Goal: Task Accomplishment & Management: Use online tool/utility

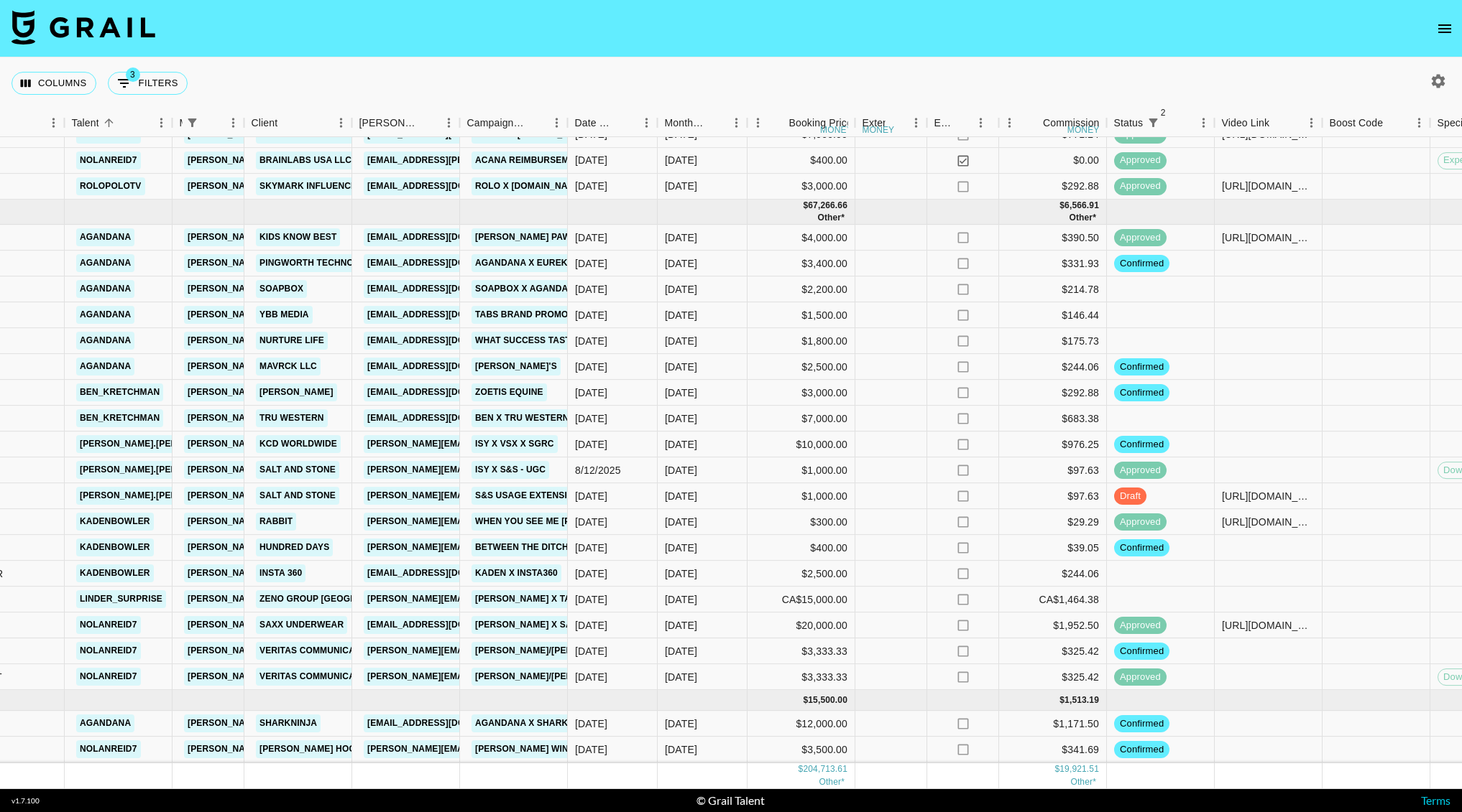
scroll to position [931, 250]
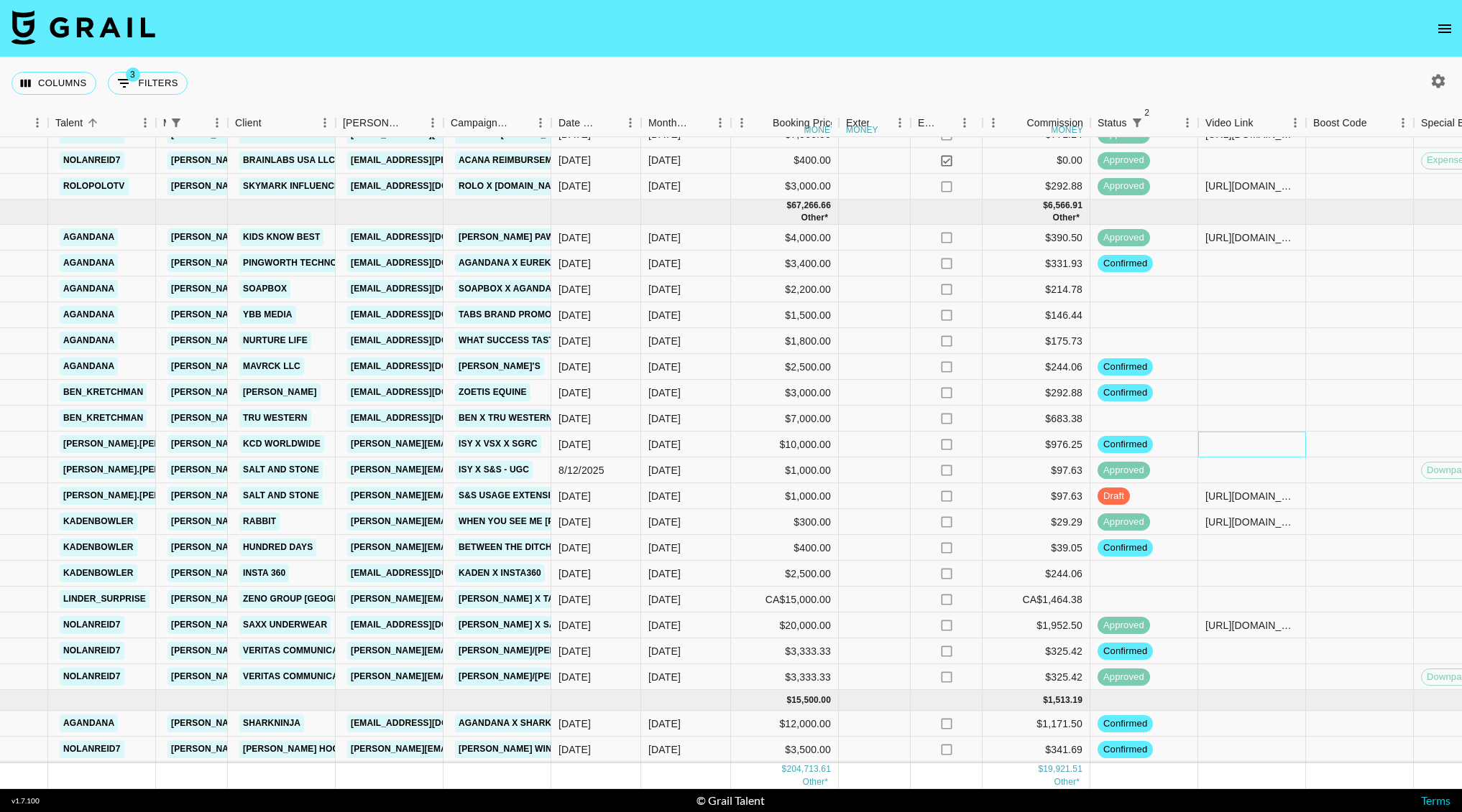
click at [1262, 432] on div at bounding box center [1252, 444] width 108 height 26
type input "Coors Banquet - 30 can pack"
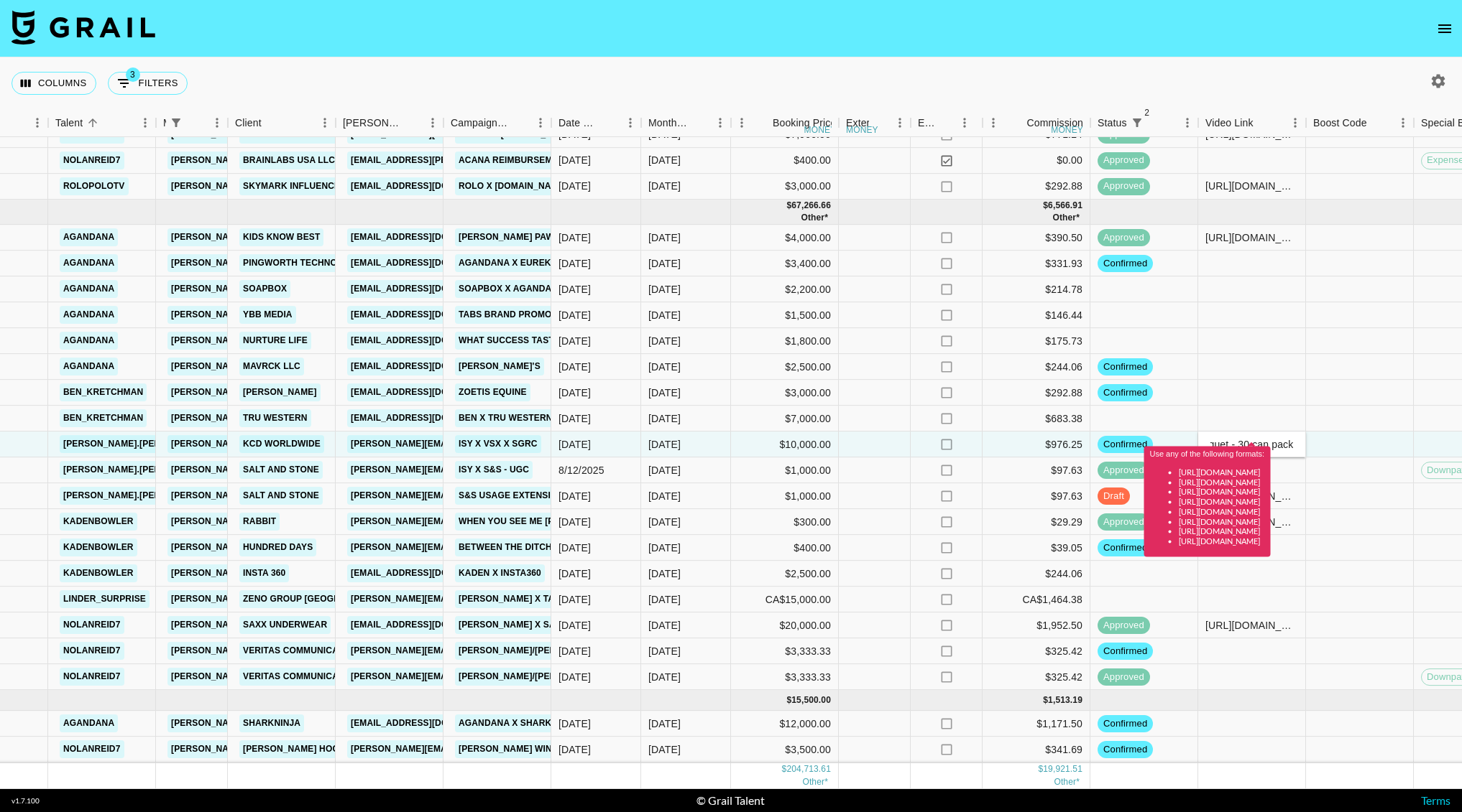
click at [1246, 439] on input "Coors Banquet - 30 can pack" at bounding box center [1251, 444] width 105 height 12
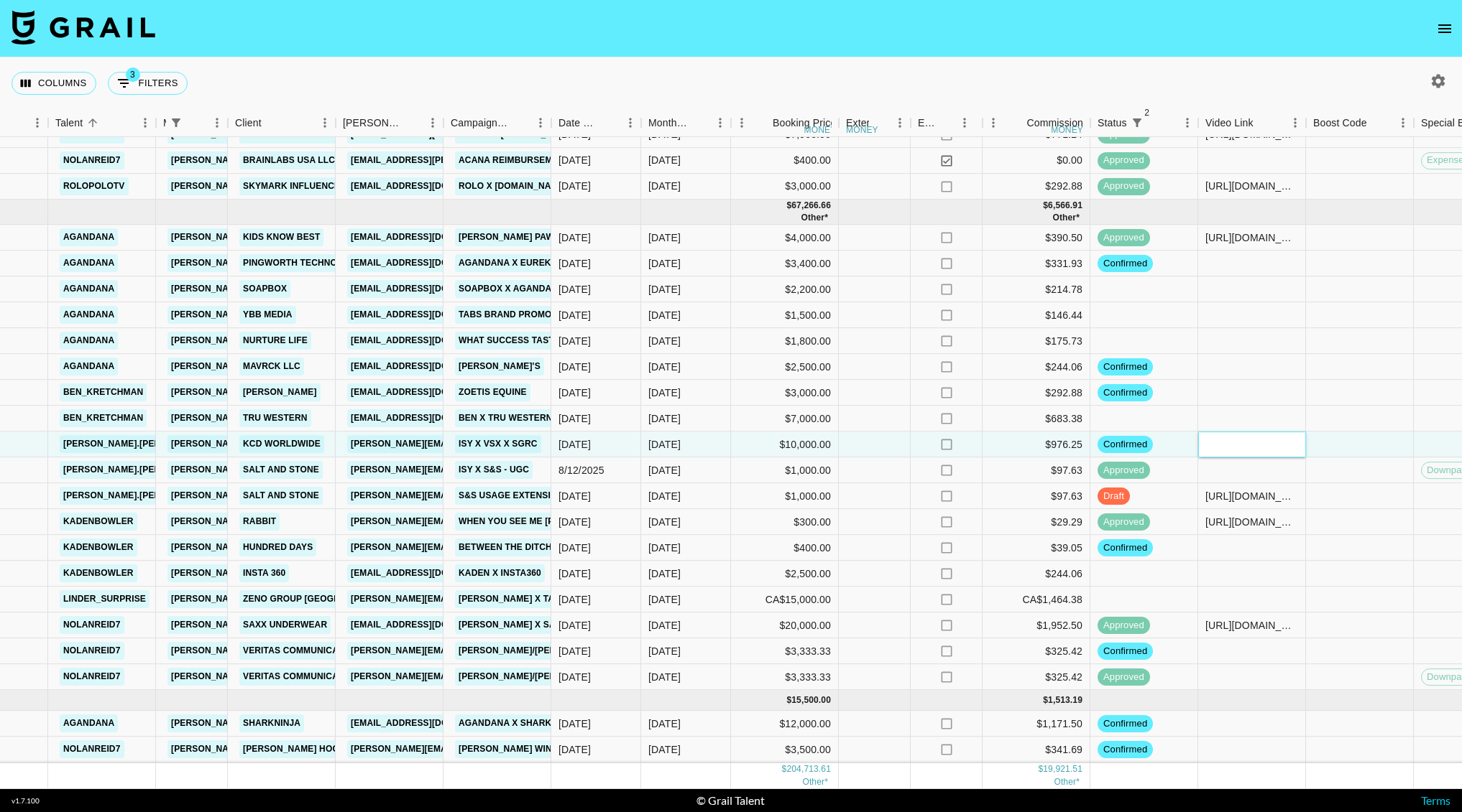
paste input "[URL][DOMAIN_NAME]"
type input "[URL][DOMAIN_NAME]"
click at [1363, 432] on div at bounding box center [1360, 444] width 108 height 26
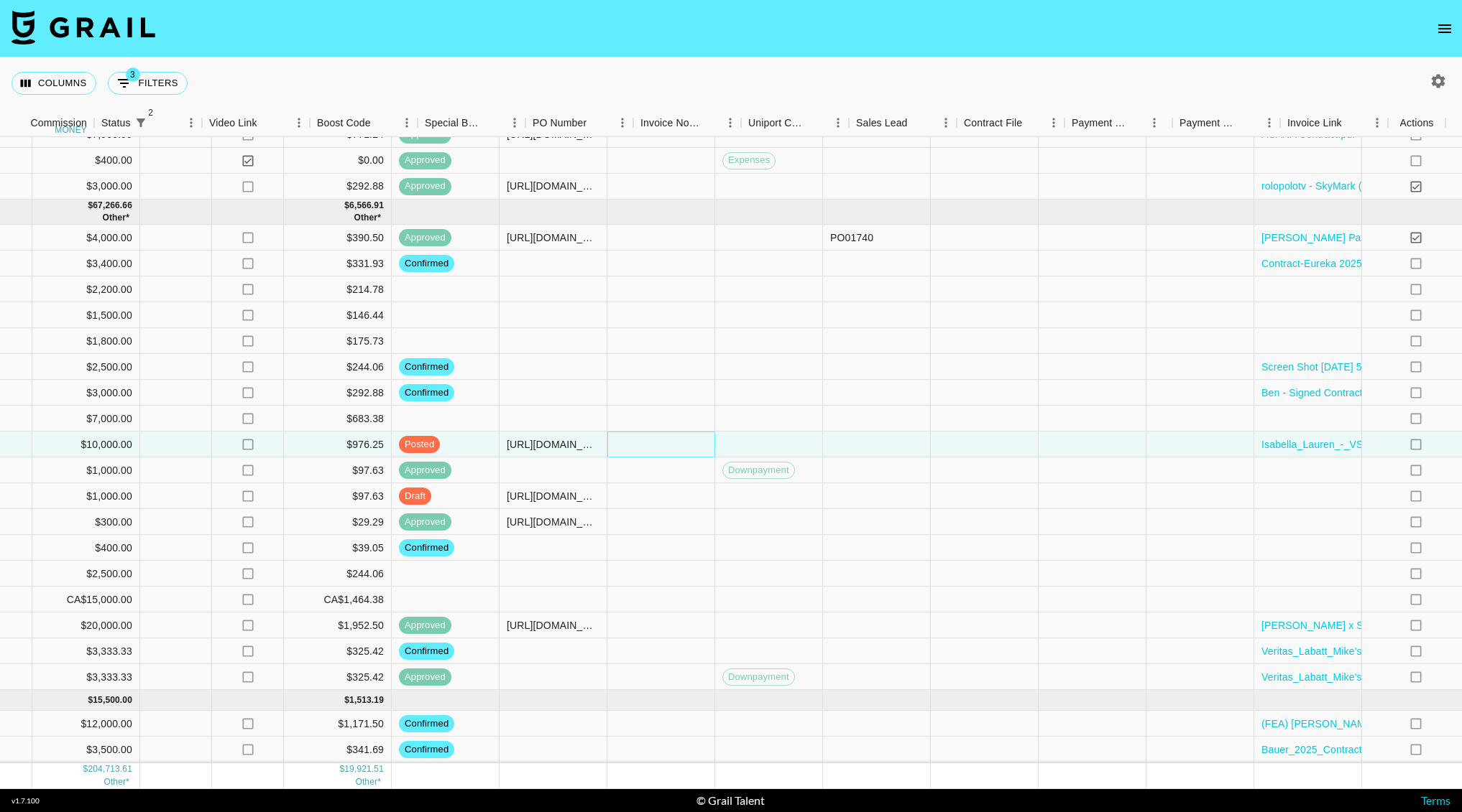
scroll to position [931, 1246]
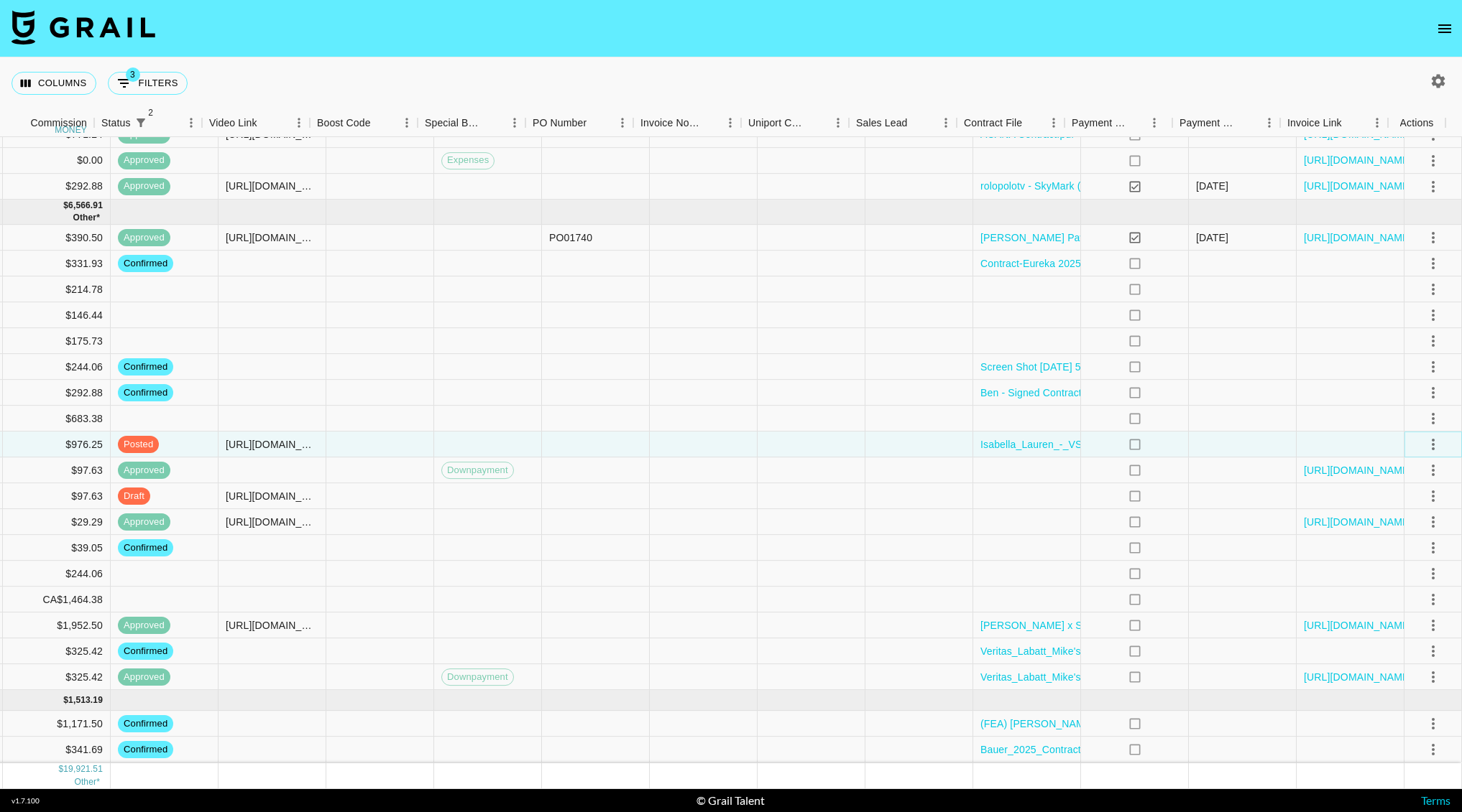
click at [1425, 436] on icon "select merge strategy" at bounding box center [1433, 444] width 17 height 17
click at [1403, 552] on li "Approve" at bounding box center [1415, 563] width 94 height 26
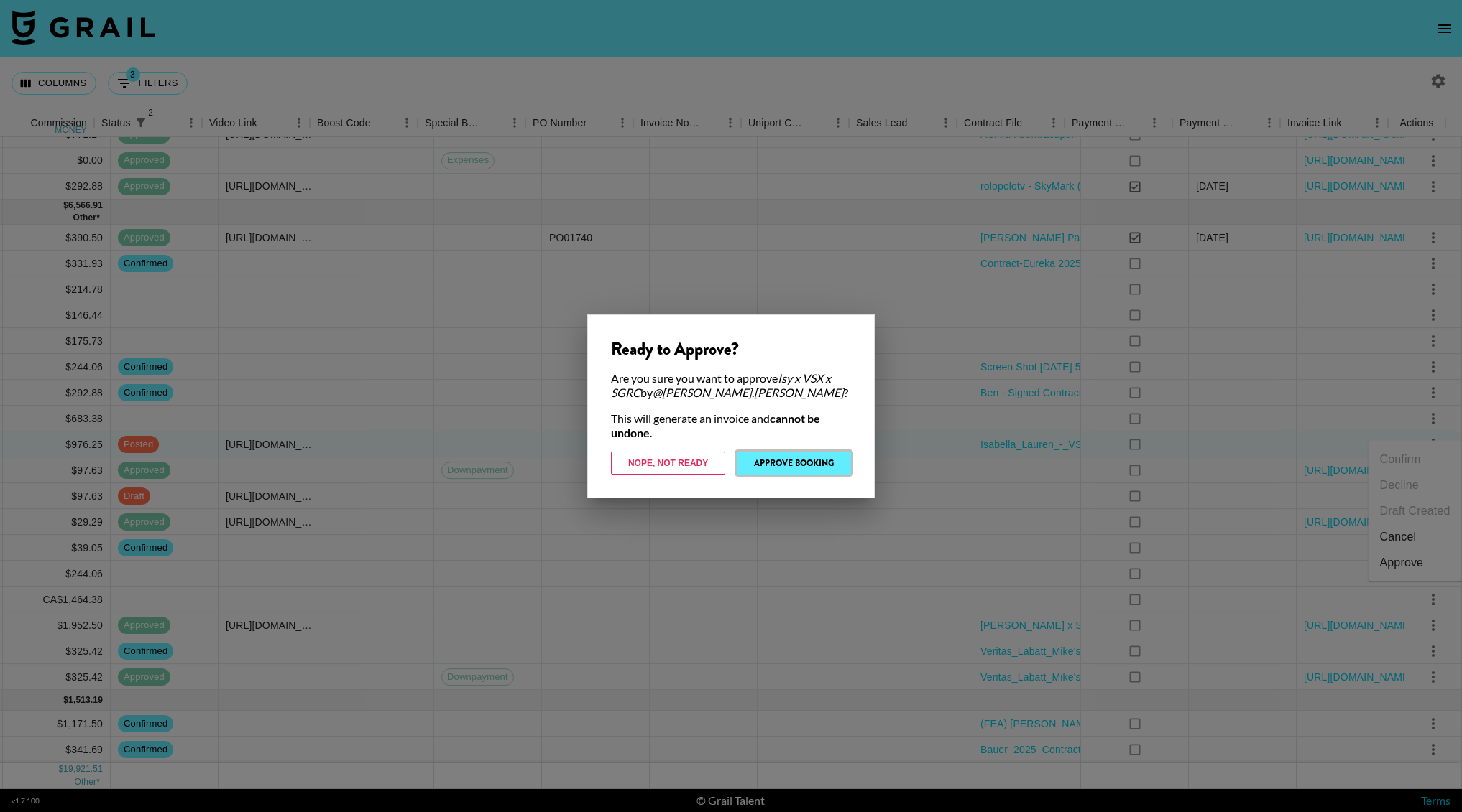
click at [784, 456] on button "Approve Booking" at bounding box center [794, 463] width 115 height 23
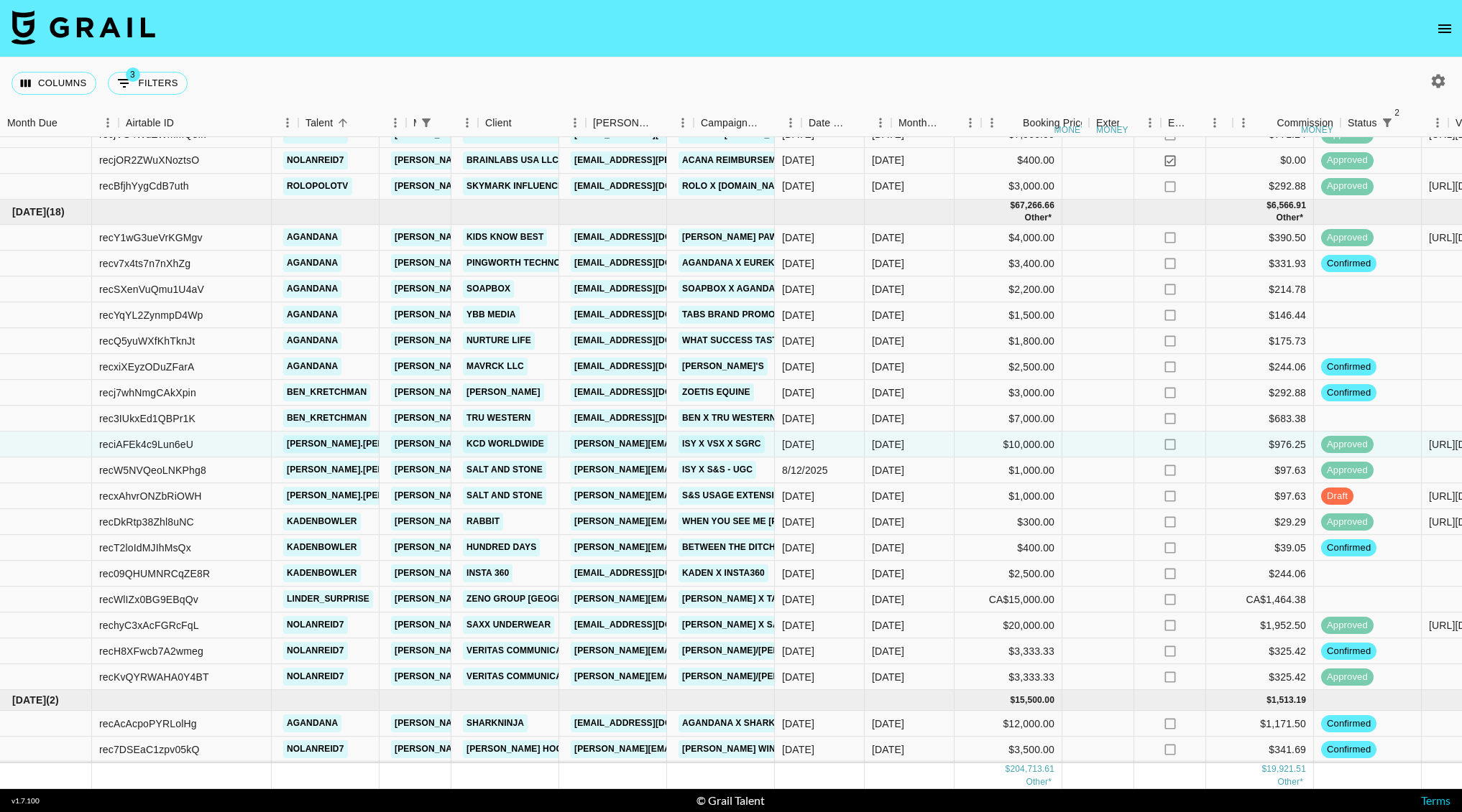
scroll to position [931, 0]
